Goal: Task Accomplishment & Management: Use online tool/utility

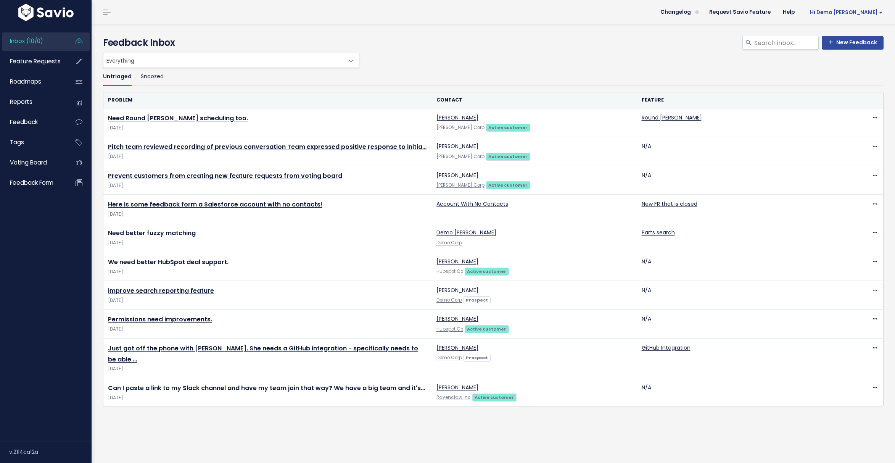
click at [853, 12] on span "Hi Demo [PERSON_NAME]" at bounding box center [846, 13] width 73 height 6
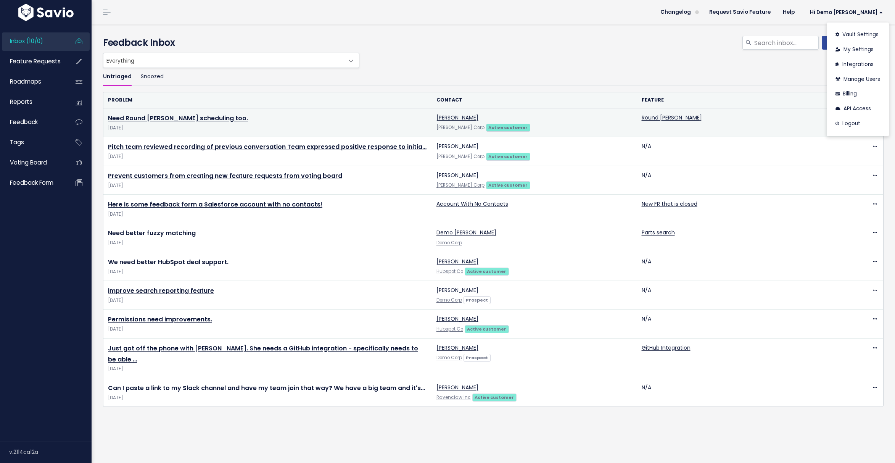
click at [176, 111] on td "Need Round [PERSON_NAME] scheduling too. [DATE]" at bounding box center [267, 122] width 328 height 29
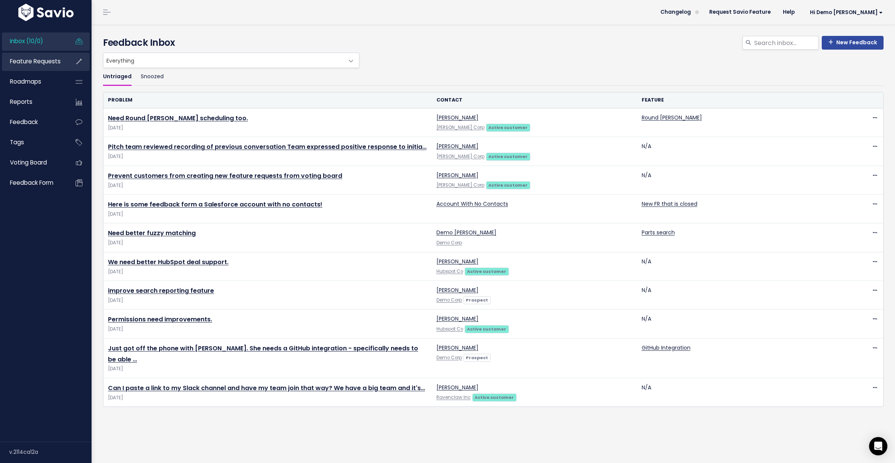
click at [44, 60] on span "Feature Requests" at bounding box center [35, 61] width 51 height 8
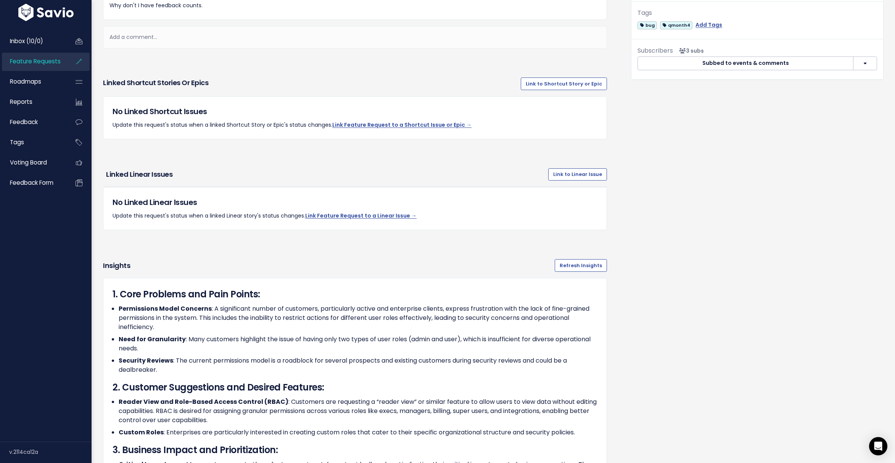
scroll to position [411, 0]
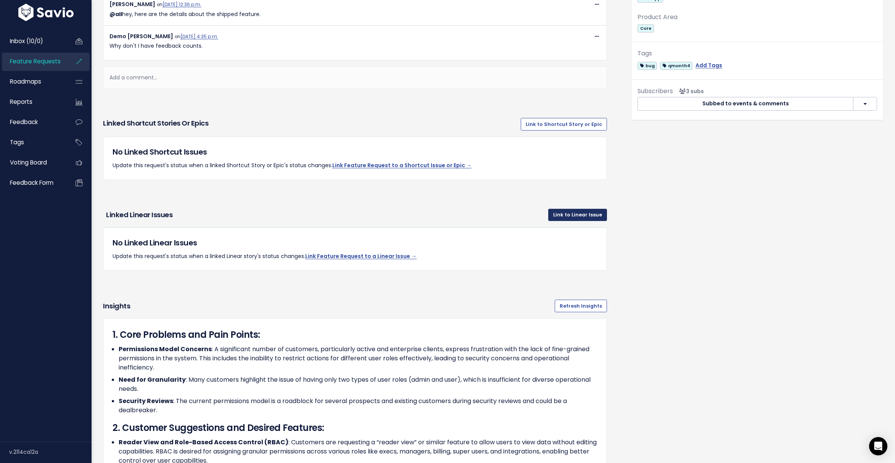
click at [586, 218] on link "Link to Linear Issue" at bounding box center [577, 215] width 59 height 12
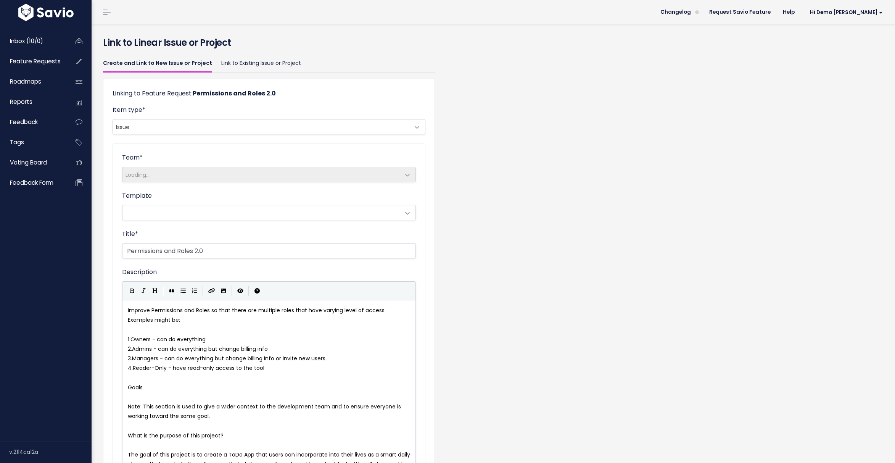
select select "a5f7cfbf-d498-4385-a32f-87921385a7c5"
select select
click at [588, 116] on div "Create and Link to New Issue or Project Link to Existing Issue or Project Linki…" at bounding box center [493, 467] width 792 height 828
